Goal: Task Accomplishment & Management: Use online tool/utility

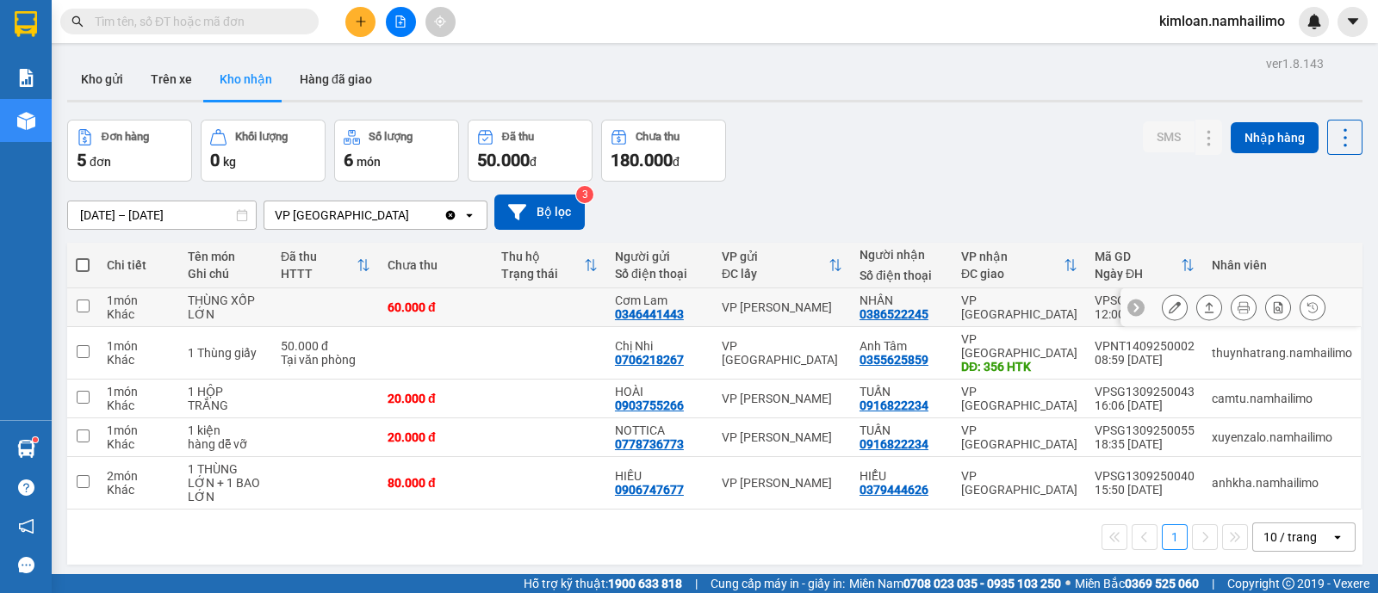
click at [76, 313] on td at bounding box center [82, 307] width 31 height 39
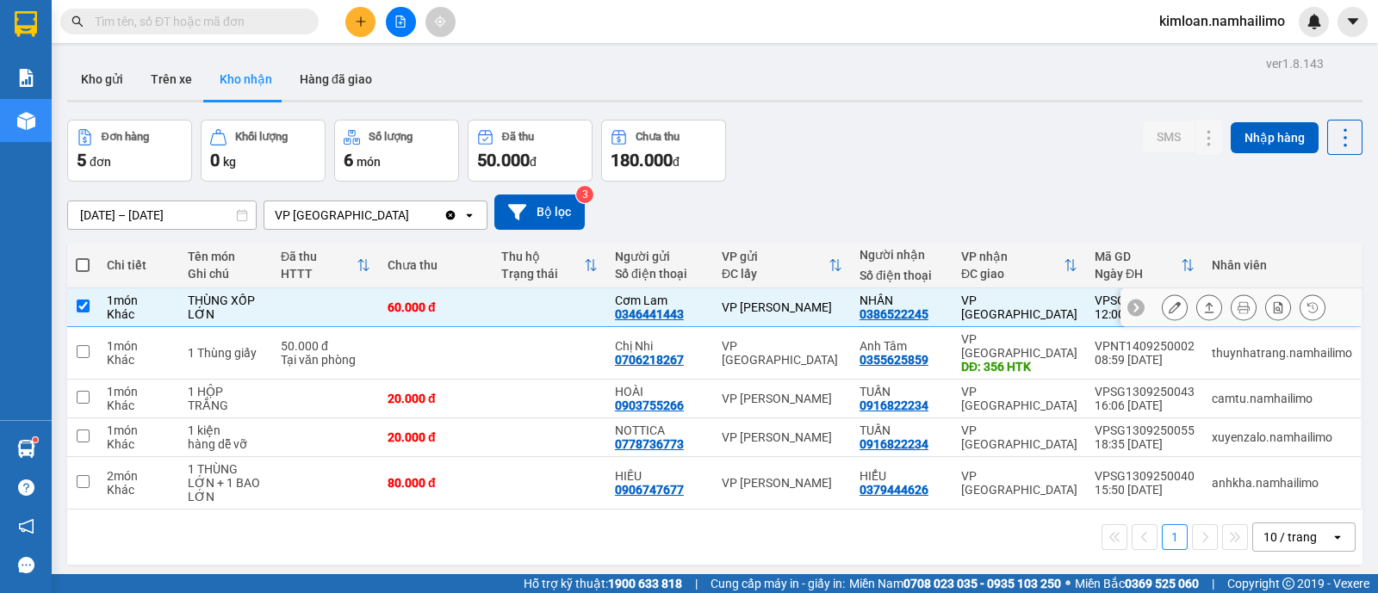
checkbox input "true"
click at [1168, 311] on icon at bounding box center [1174, 307] width 12 height 12
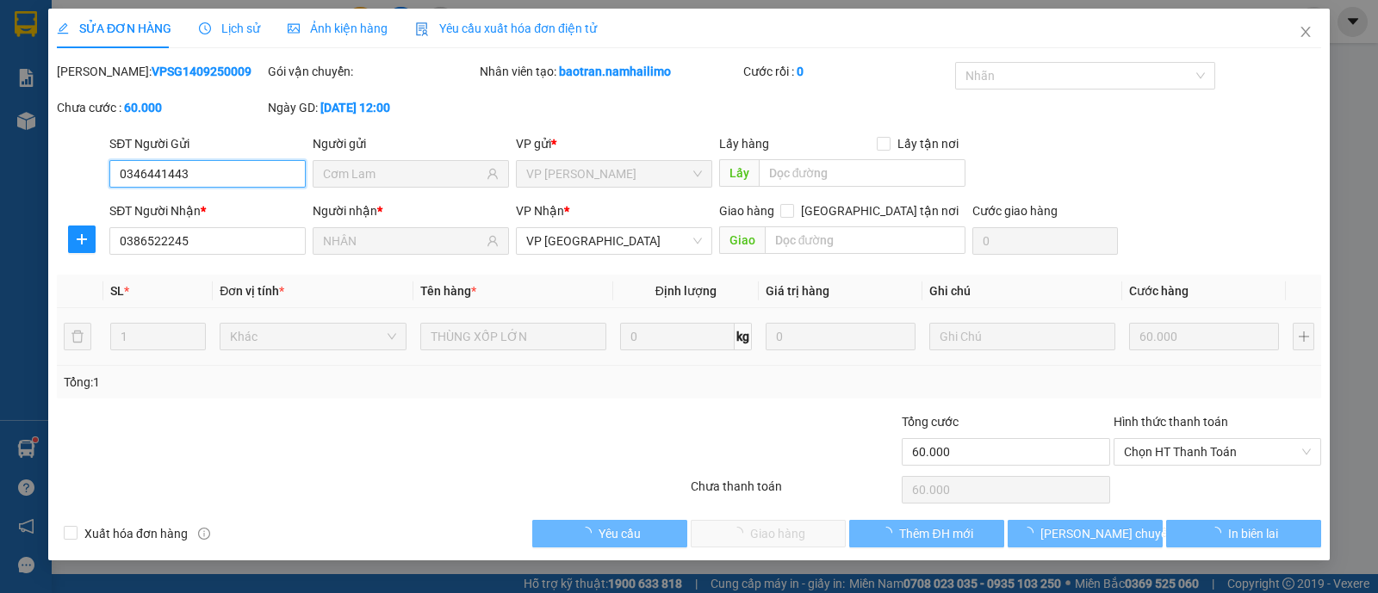
type input "0346441443"
type input "Cơm Lam"
type input "0386522245"
type input "NHÂN"
type input "60.000"
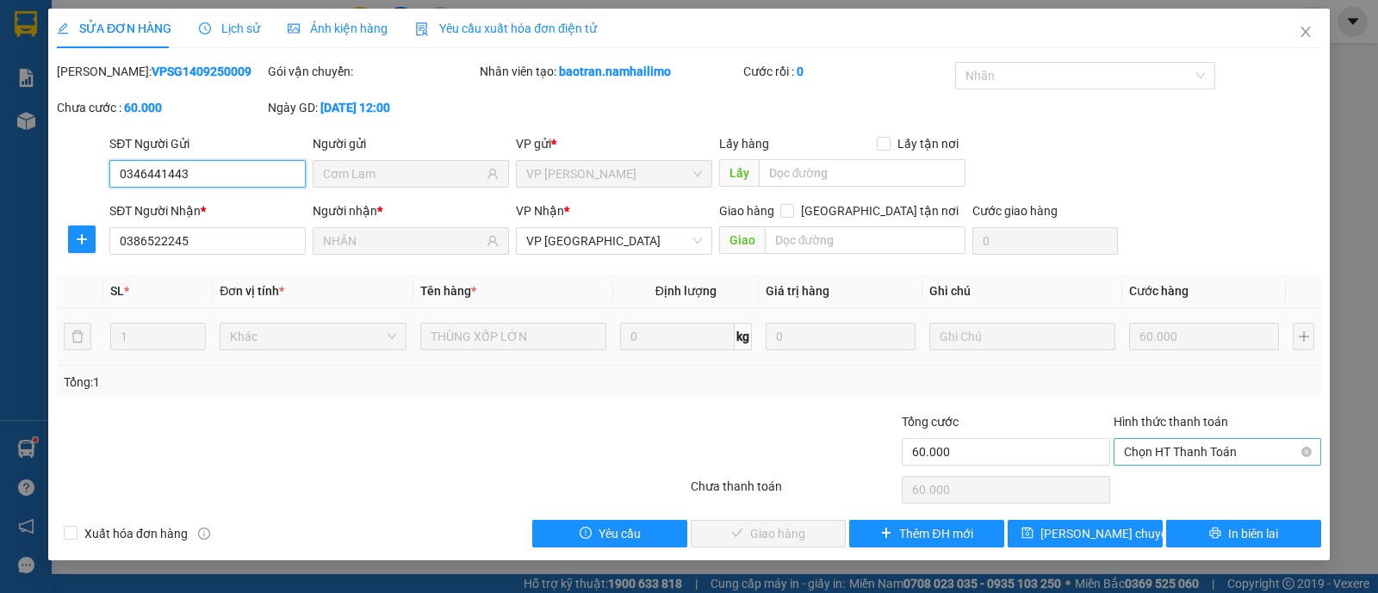
click at [1159, 447] on span "Chọn HT Thanh Toán" at bounding box center [1217, 452] width 187 height 26
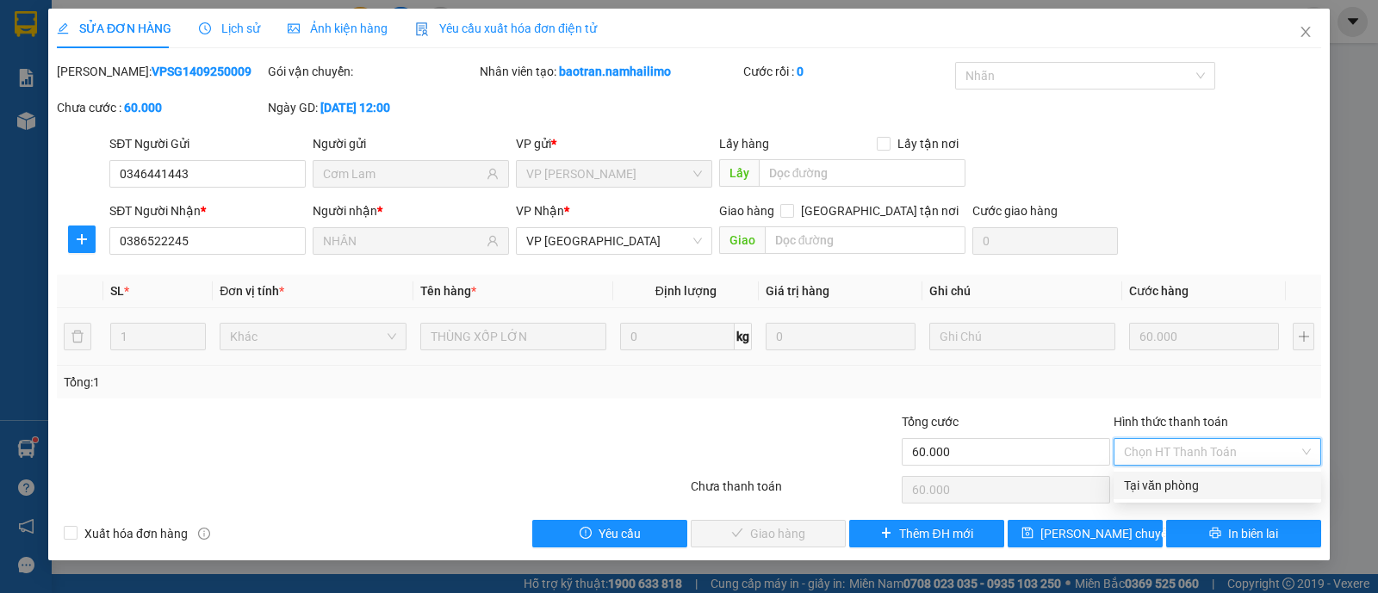
click at [1158, 476] on div "Tại văn phòng" at bounding box center [1217, 485] width 187 height 19
type input "0"
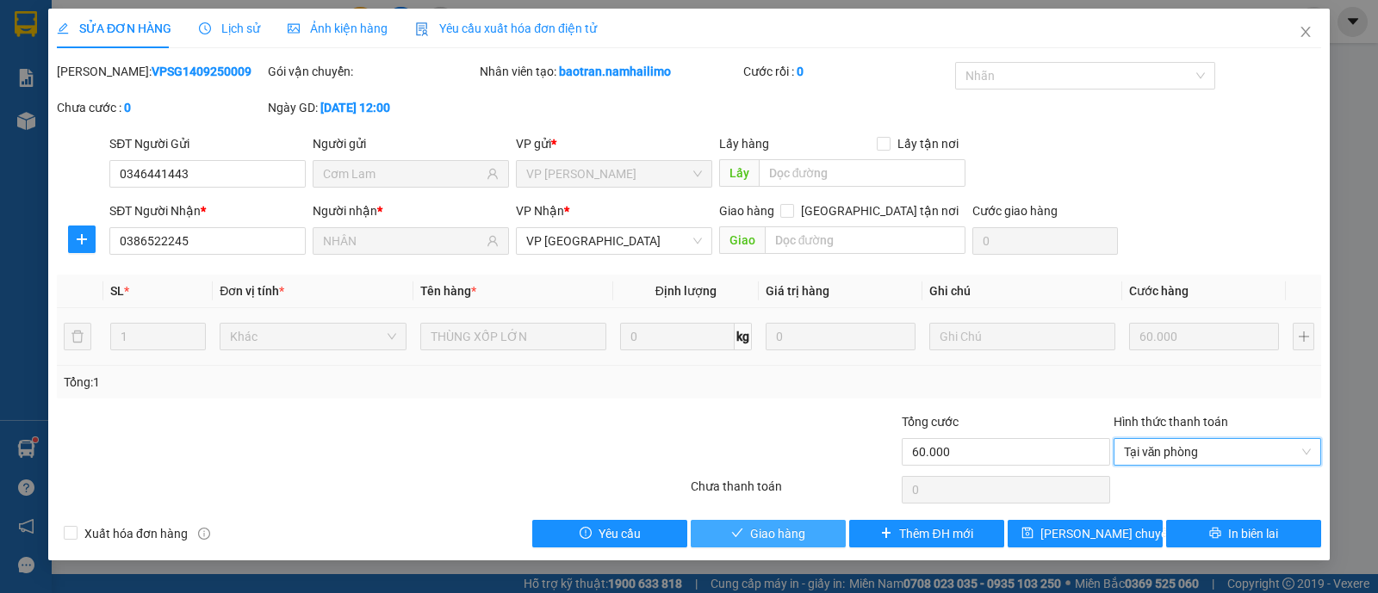
click at [749, 531] on button "Giao hàng" at bounding box center [768, 534] width 155 height 28
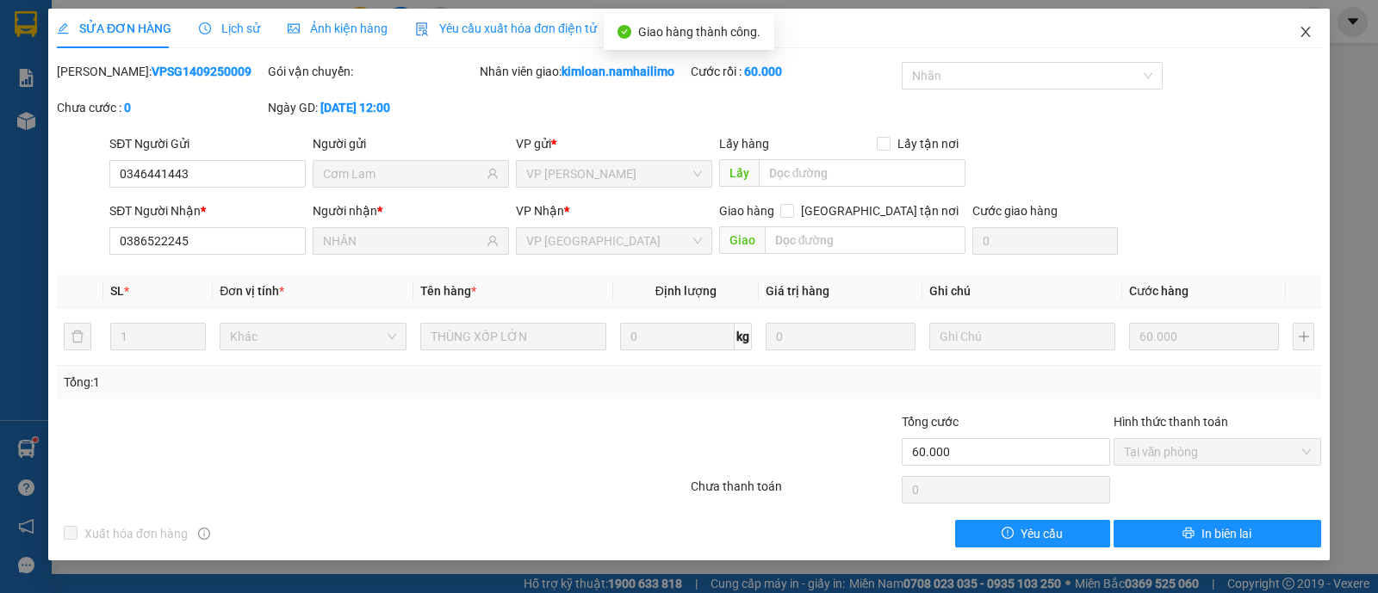
click at [1318, 32] on span "Close" at bounding box center [1305, 33] width 48 height 48
